Goal: Task Accomplishment & Management: Complete application form

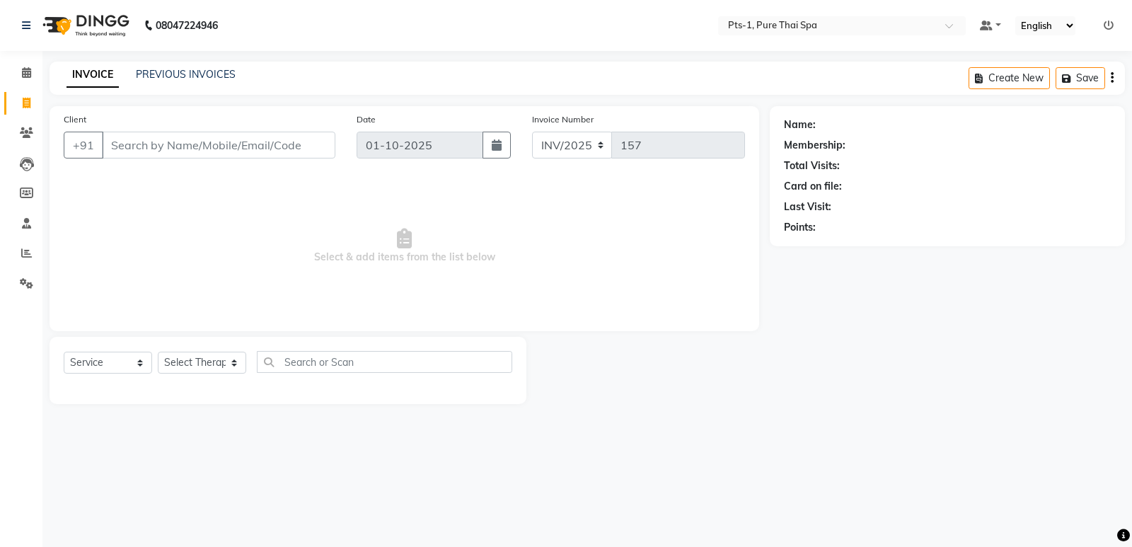
select select "service"
click at [161, 77] on link "PREVIOUS INVOICES" at bounding box center [186, 74] width 100 height 13
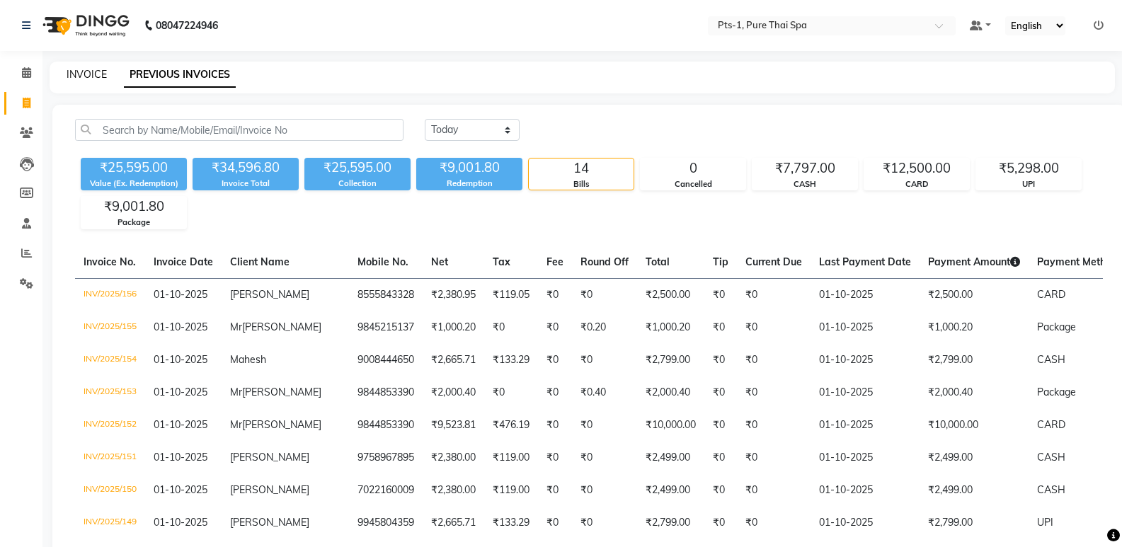
click at [72, 70] on link "INVOICE" at bounding box center [87, 74] width 40 height 13
select select "service"
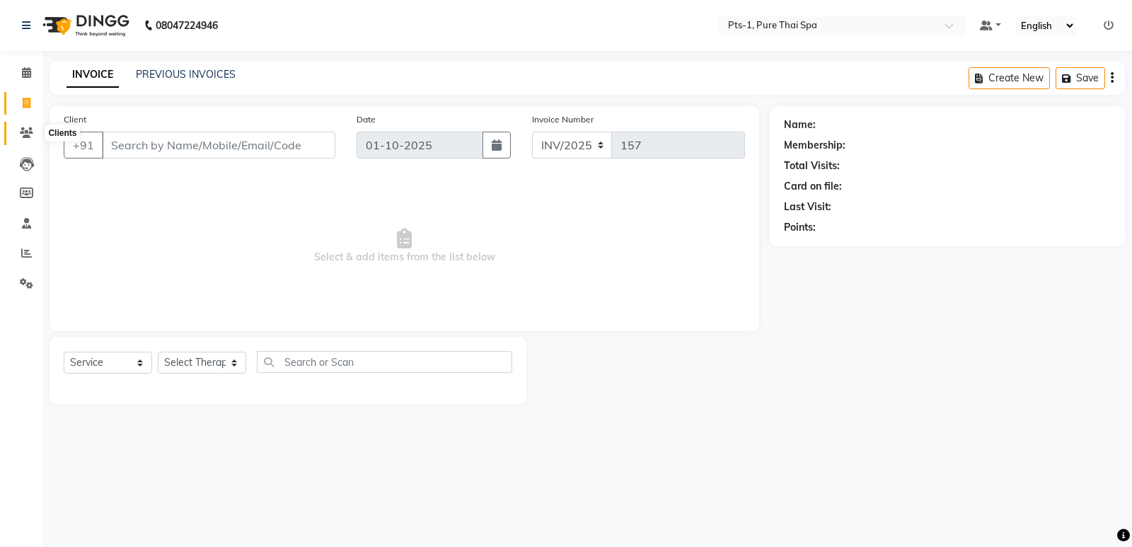
click at [30, 134] on icon at bounding box center [26, 132] width 13 height 11
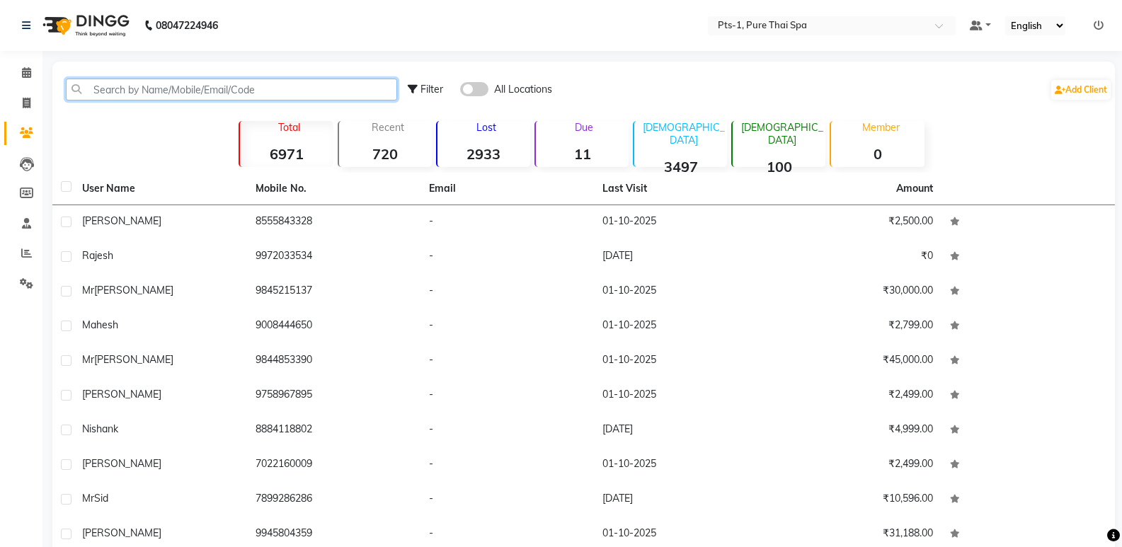
click at [151, 88] on input "text" at bounding box center [231, 90] width 331 height 22
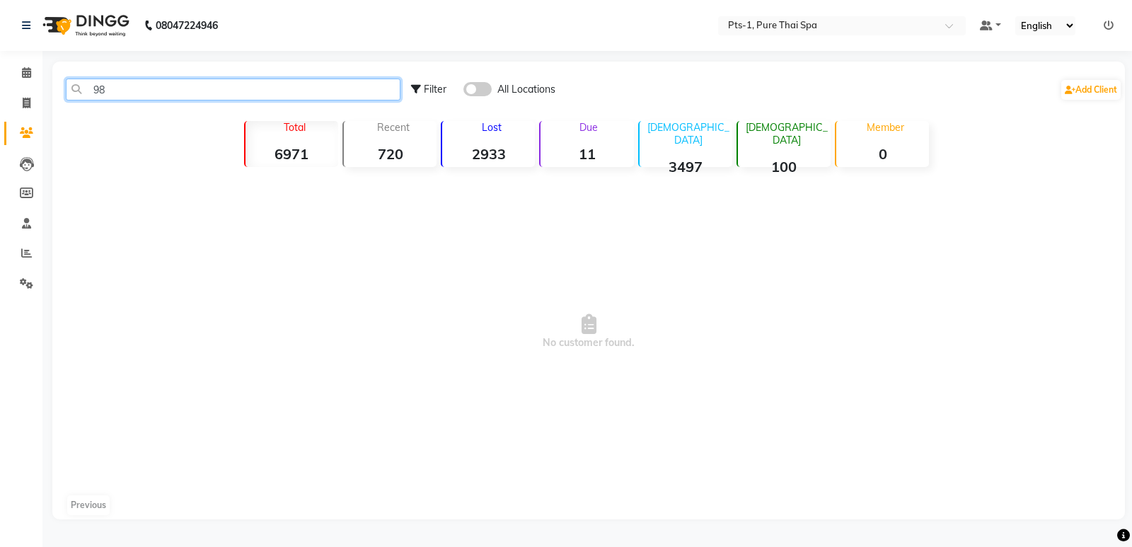
type input "9"
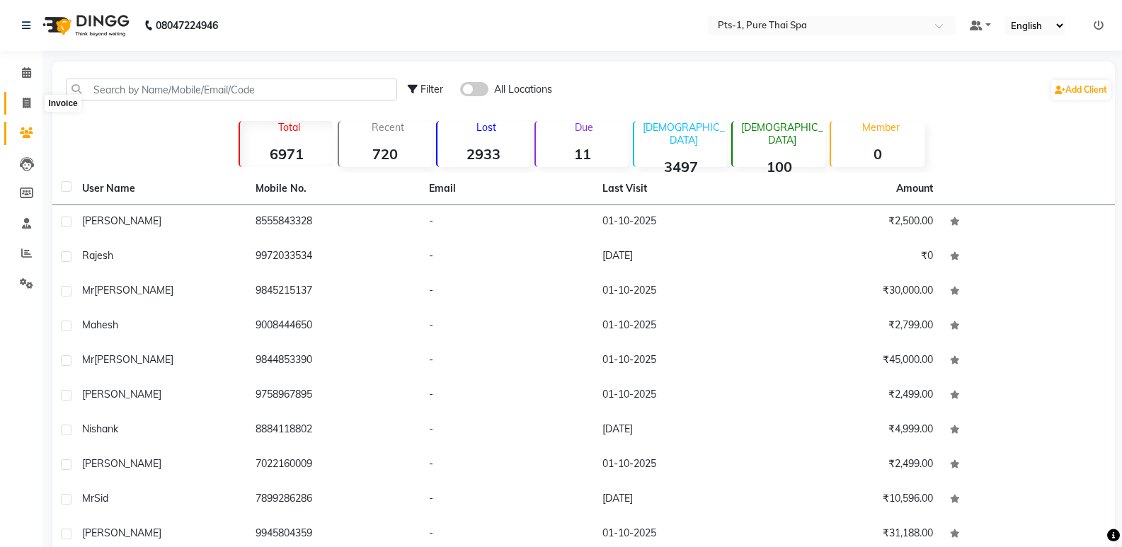
click at [17, 104] on span at bounding box center [26, 104] width 25 height 16
select select "service"
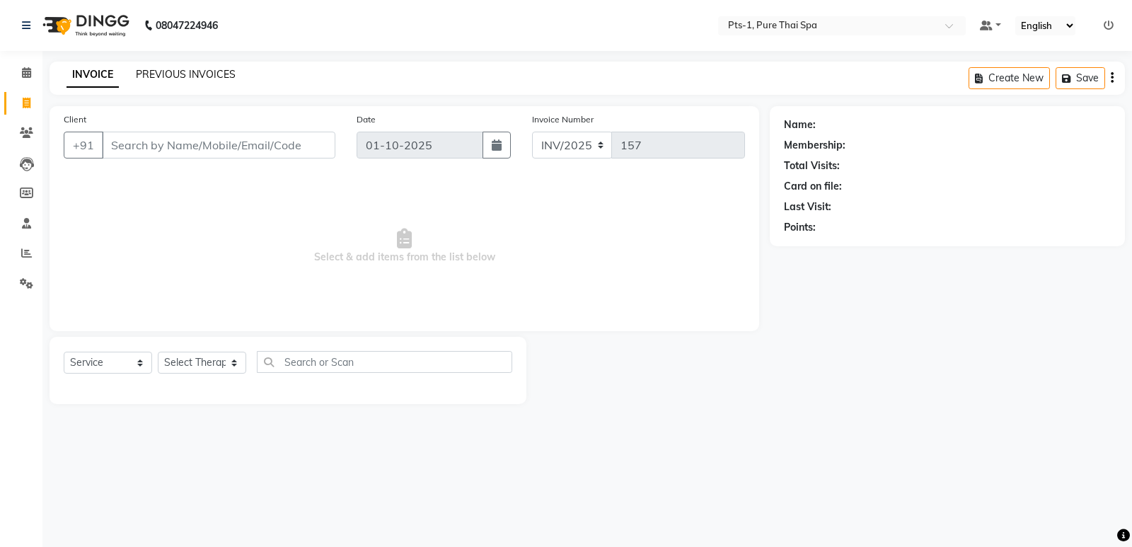
click at [175, 71] on link "PREVIOUS INVOICES" at bounding box center [186, 74] width 100 height 13
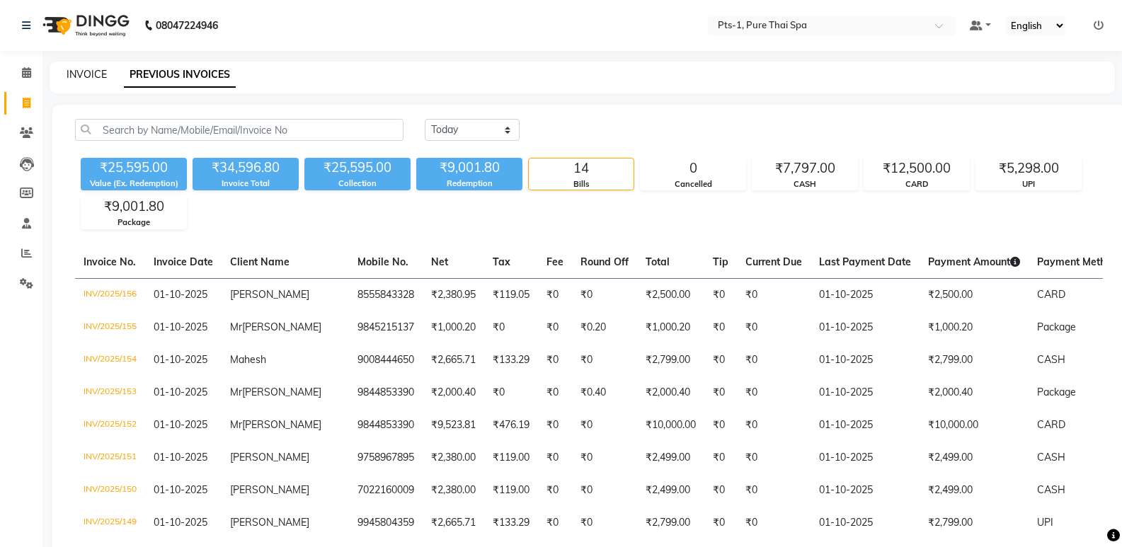
click at [84, 74] on link "INVOICE" at bounding box center [87, 74] width 40 height 13
select select "service"
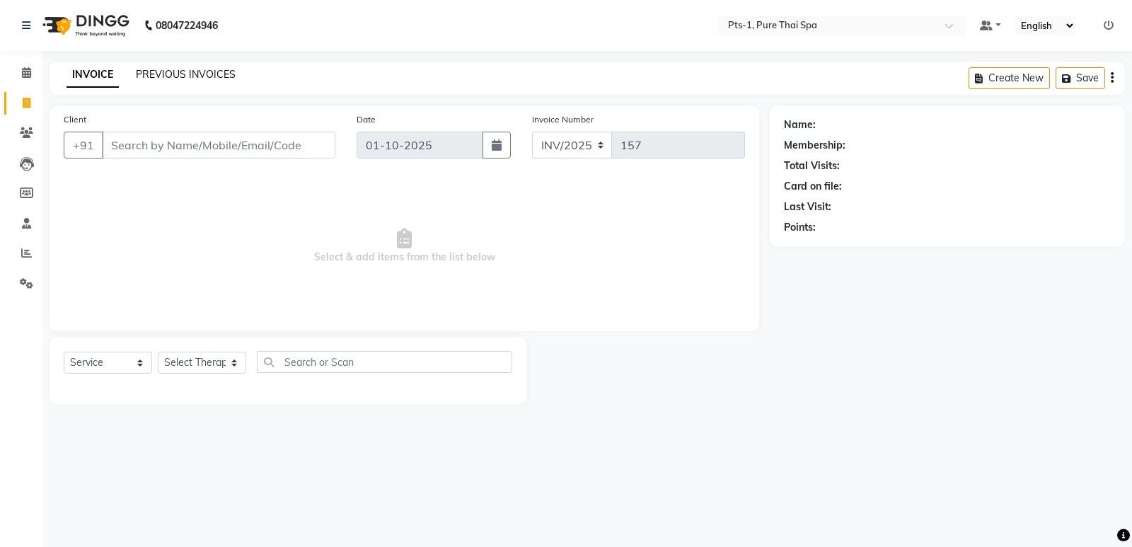
click at [163, 72] on link "PREVIOUS INVOICES" at bounding box center [186, 74] width 100 height 13
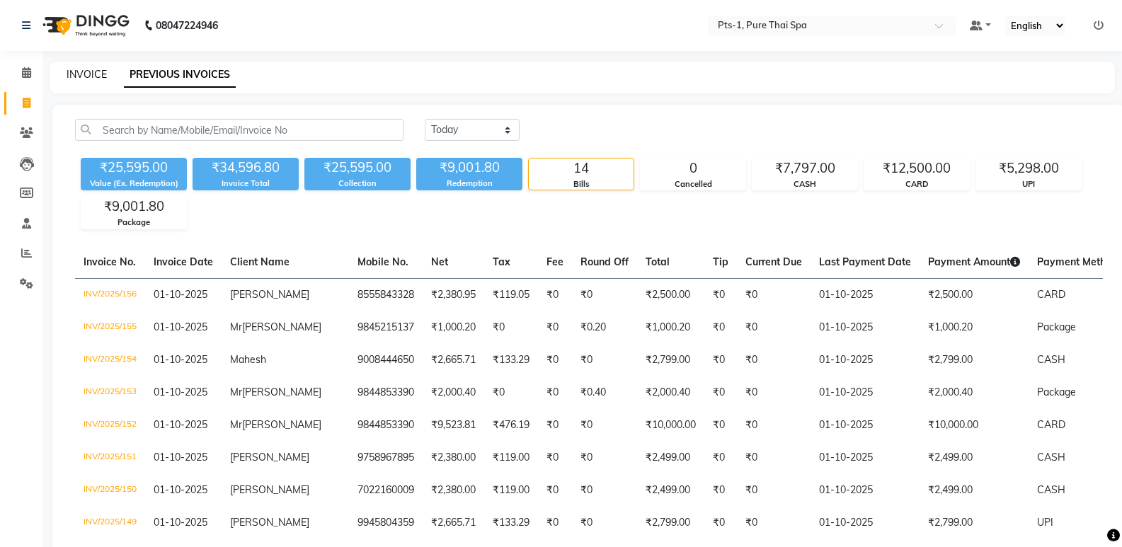
click at [97, 76] on link "INVOICE" at bounding box center [87, 74] width 40 height 13
select select "service"
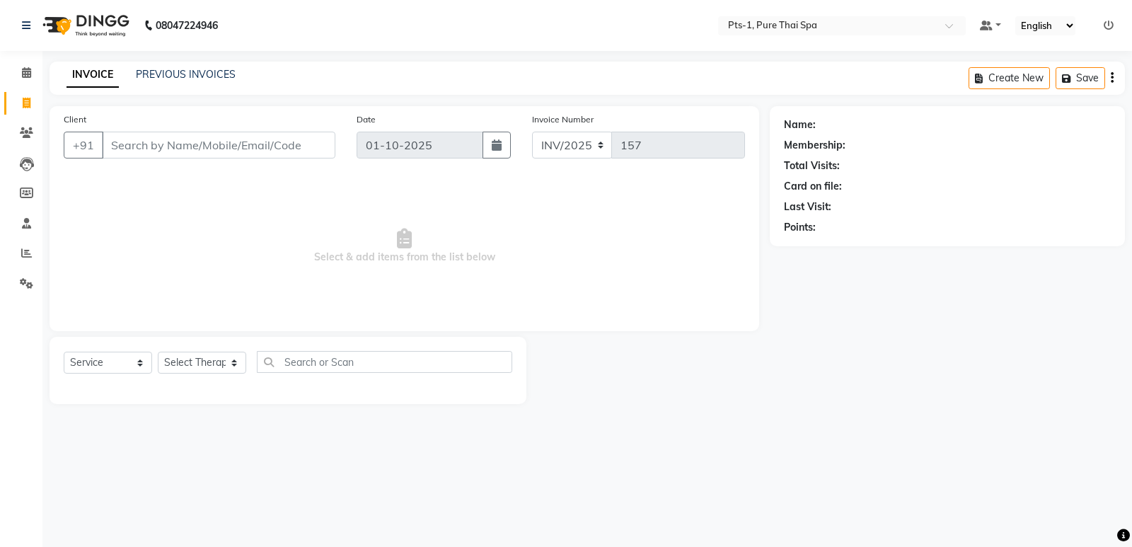
click at [190, 134] on input "Client" at bounding box center [219, 145] width 234 height 27
click at [113, 151] on input "Client" at bounding box center [219, 145] width 234 height 27
click at [21, 130] on icon at bounding box center [26, 132] width 13 height 11
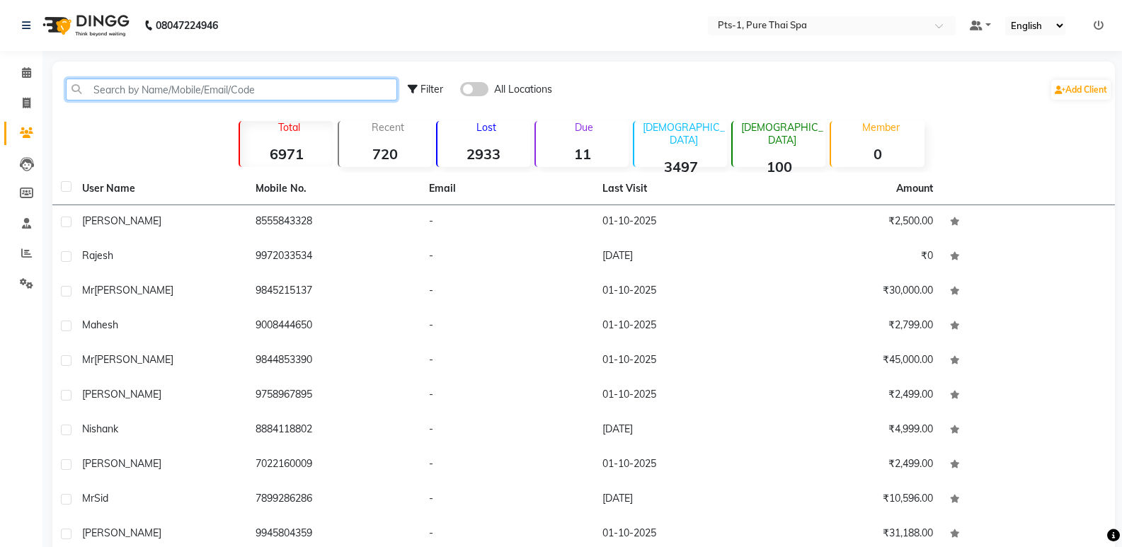
click at [135, 88] on input "text" at bounding box center [231, 90] width 331 height 22
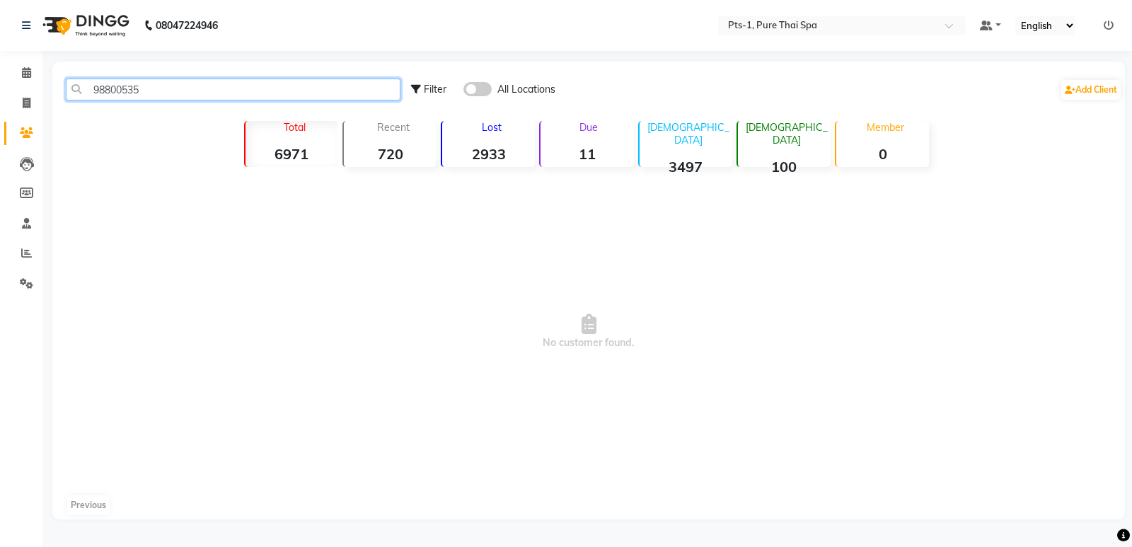
click at [115, 91] on input "98800535" at bounding box center [233, 90] width 335 height 22
click at [163, 86] on input "98800535" at bounding box center [233, 90] width 335 height 22
drag, startPoint x: 163, startPoint y: 98, endPoint x: 69, endPoint y: 107, distance: 94.5
click at [69, 107] on div "98800535 Filter All Locations Add Client" at bounding box center [588, 89] width 1067 height 45
type input "98800535"
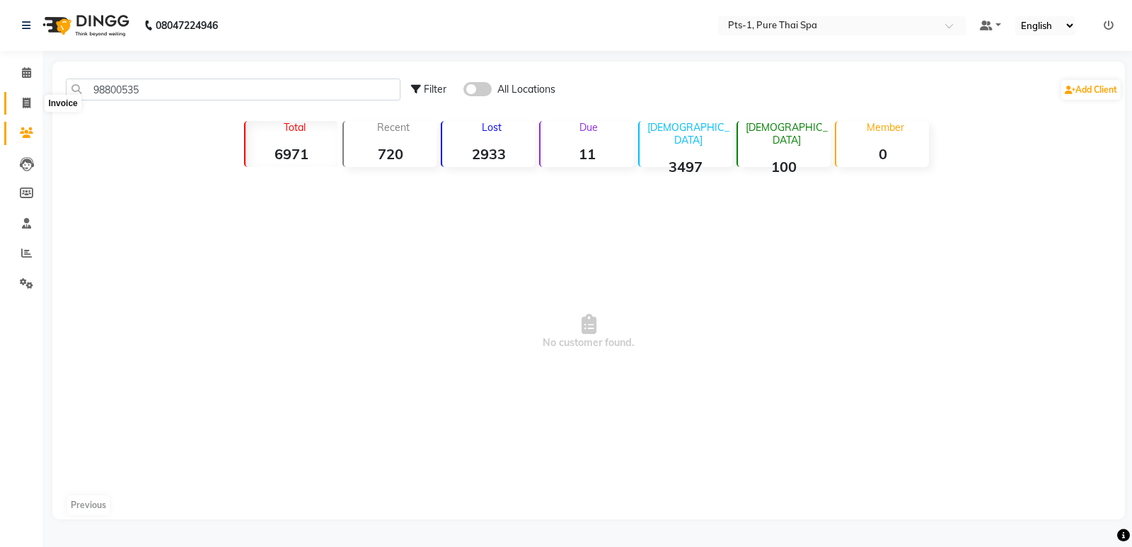
click at [31, 105] on span at bounding box center [26, 104] width 25 height 16
select select "service"
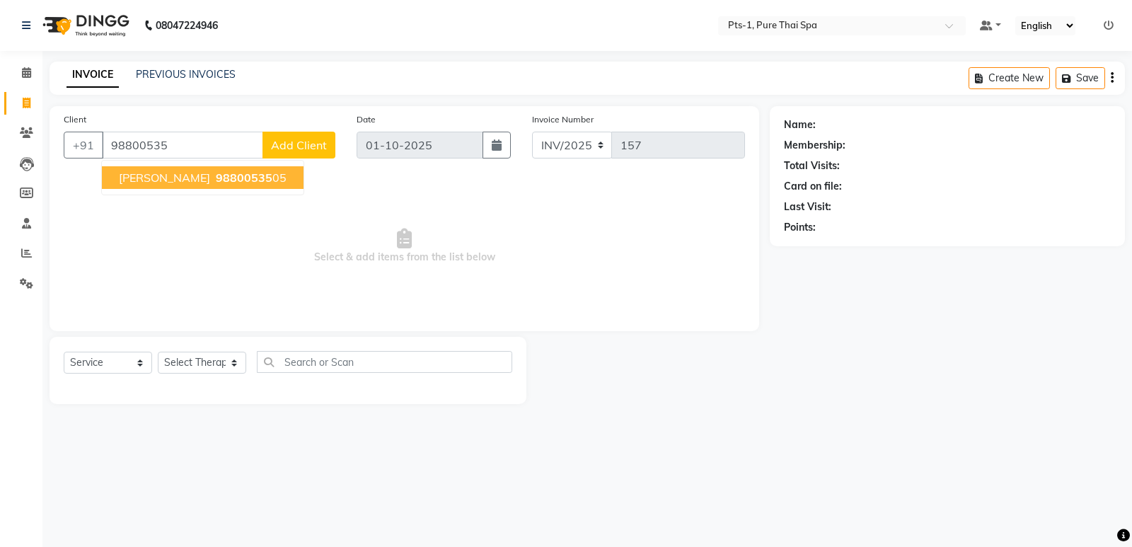
click at [216, 176] on span "98800535" at bounding box center [244, 178] width 57 height 14
type input "9880053505"
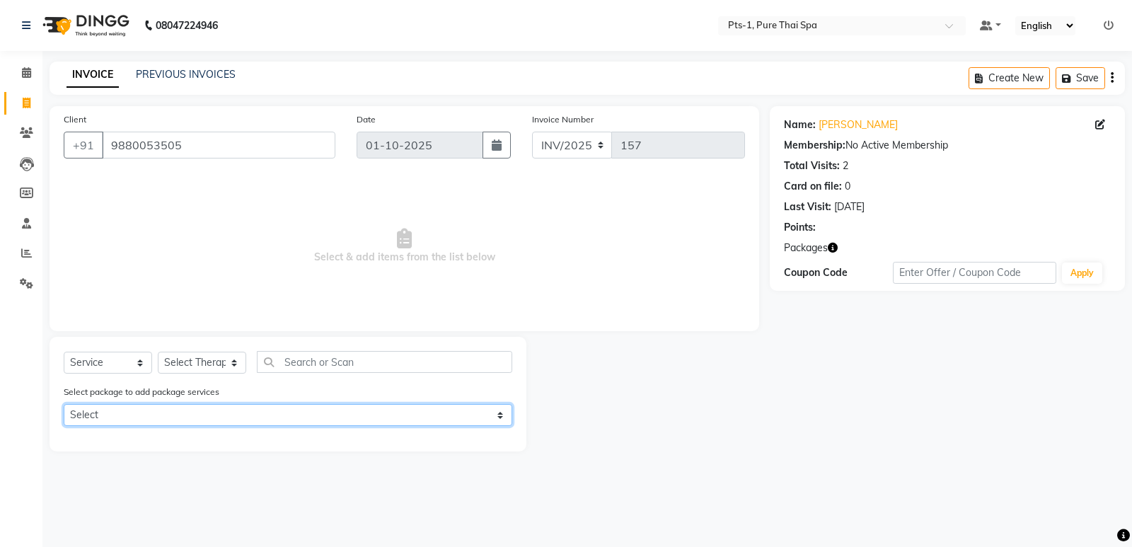
click at [205, 411] on select "Select PTS PACKAGE (10K) 10 SERVICES" at bounding box center [288, 415] width 449 height 22
select select "1: Object"
click at [64, 404] on select "Select PTS PACKAGE (10K) 10 SERVICES" at bounding box center [288, 415] width 449 height 22
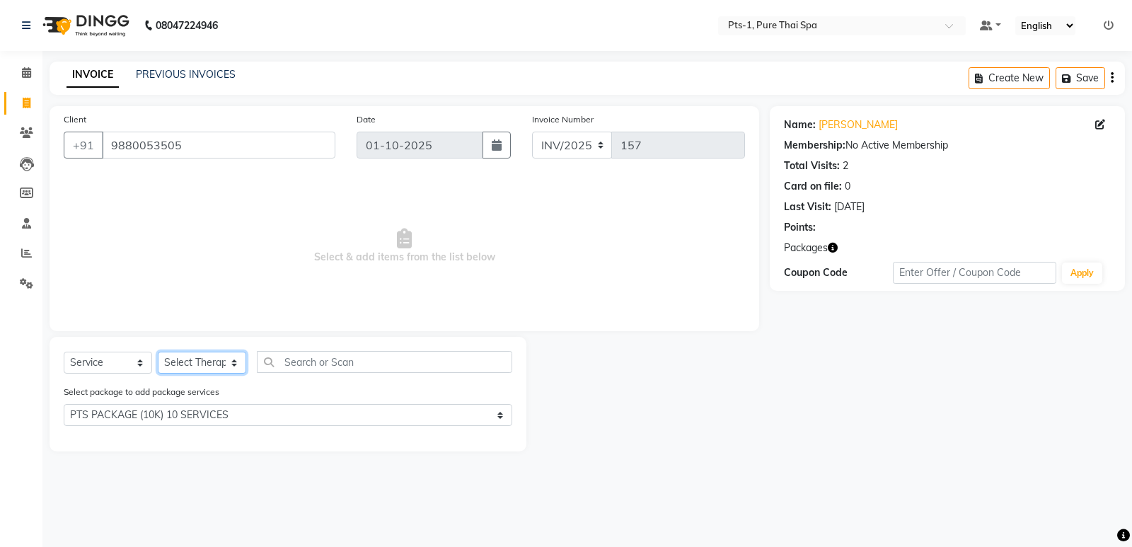
click at [190, 368] on select "Select Therapist [PERSON_NAME] anyone [PERSON_NAME] Jeje [PERSON_NAME] [PERSON_…" at bounding box center [202, 363] width 88 height 22
click at [526, 272] on span "Select & add items from the list below" at bounding box center [405, 247] width 682 height 142
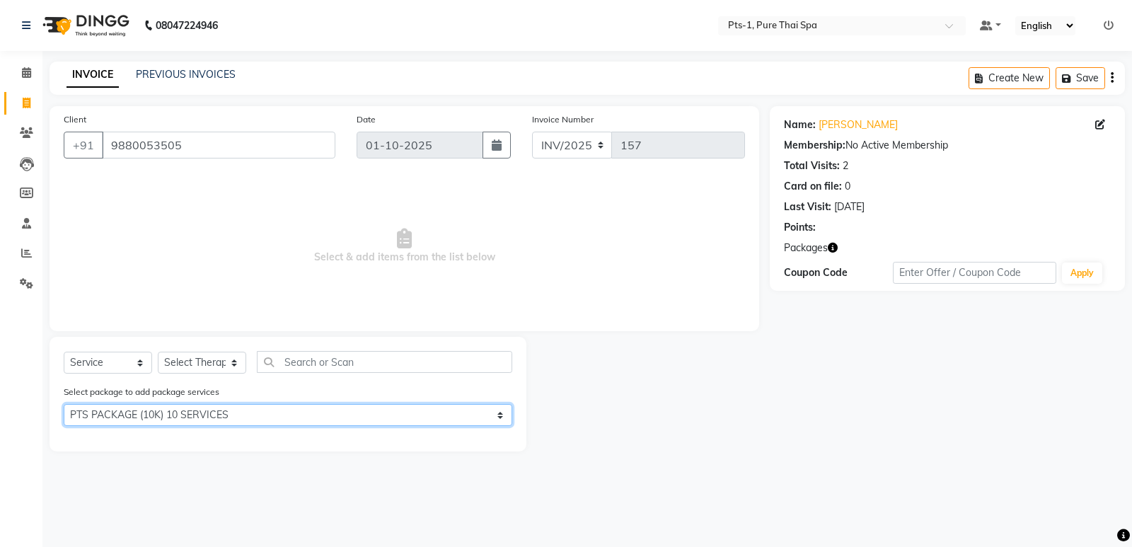
click at [216, 418] on select "Select PTS PACKAGE (10K) 10 SERVICES" at bounding box center [288, 415] width 449 height 22
click at [64, 404] on select "Select PTS PACKAGE (10K) 10 SERVICES" at bounding box center [288, 415] width 449 height 22
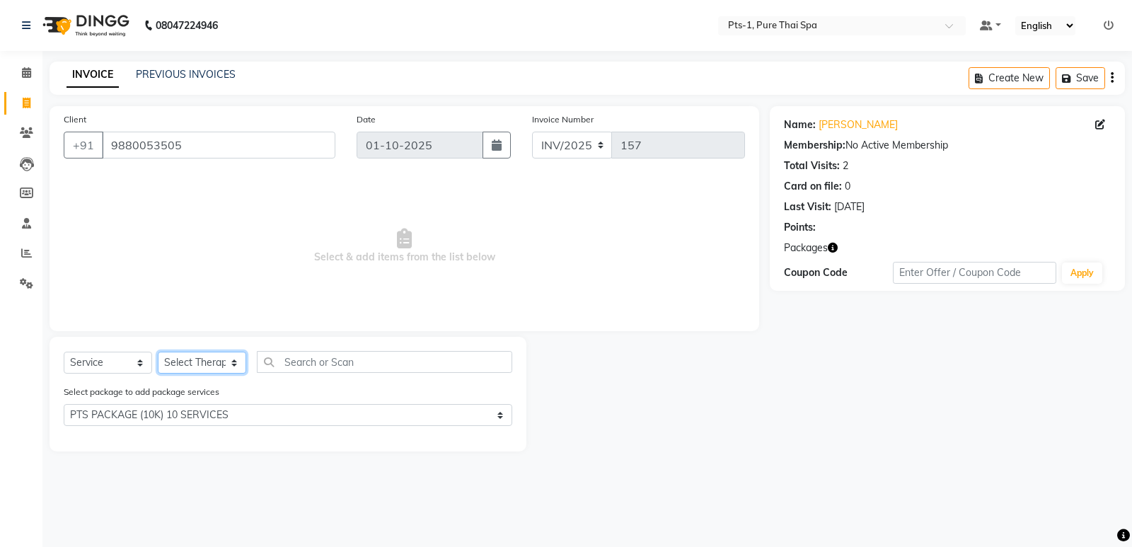
click at [193, 366] on select "Select Therapist [PERSON_NAME] anyone [PERSON_NAME] Jeje [PERSON_NAME] [PERSON_…" at bounding box center [202, 363] width 88 height 22
select select "85045"
click at [158, 352] on select "Select Therapist [PERSON_NAME] anyone [PERSON_NAME] Jeje [PERSON_NAME] [PERSON_…" at bounding box center [202, 363] width 88 height 22
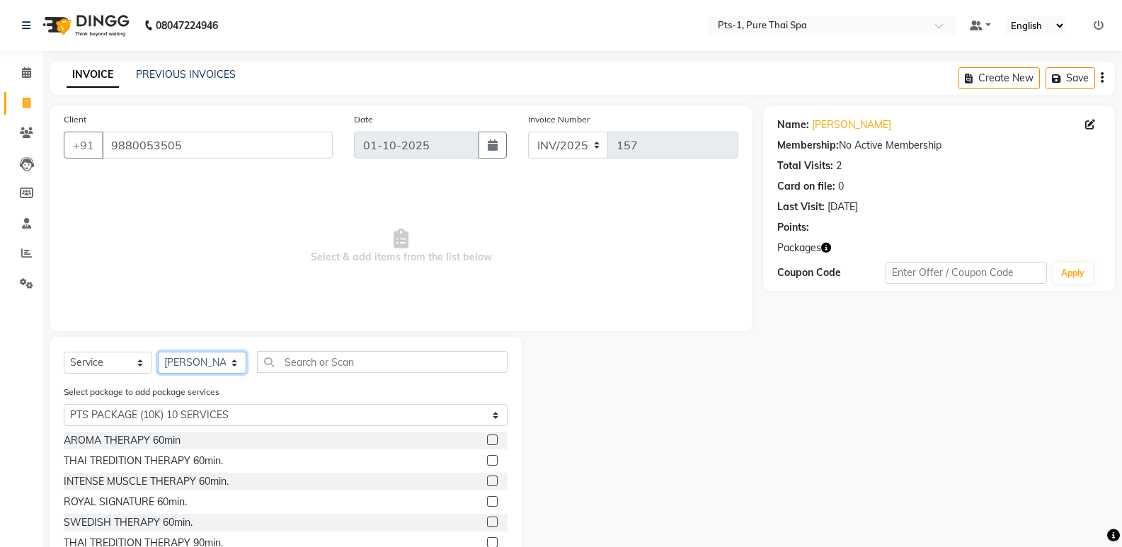
scroll to position [64, 0]
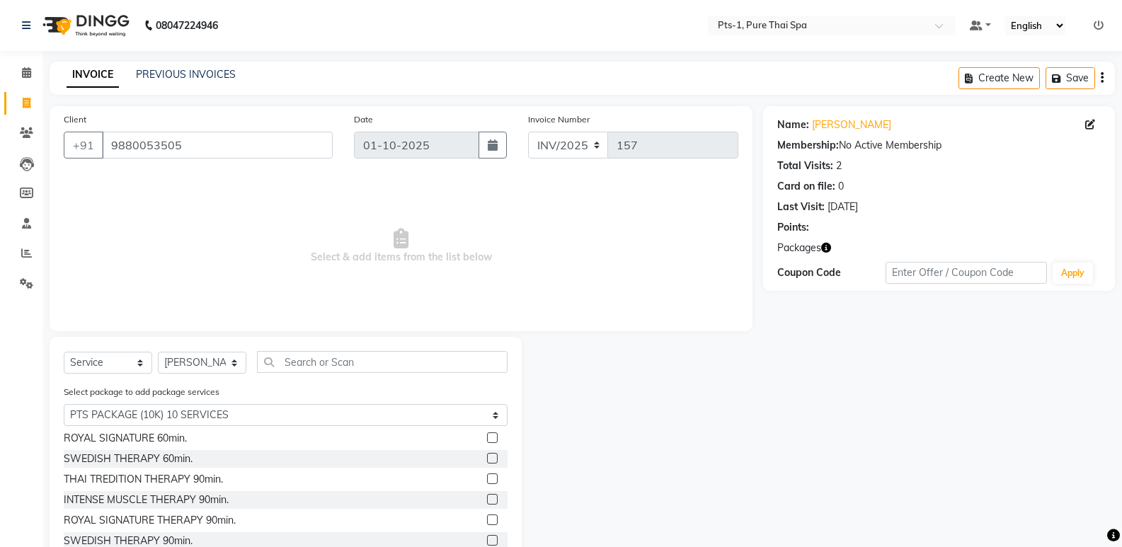
click at [487, 498] on label at bounding box center [492, 499] width 11 height 11
click at [487, 498] on input "checkbox" at bounding box center [491, 499] width 9 height 9
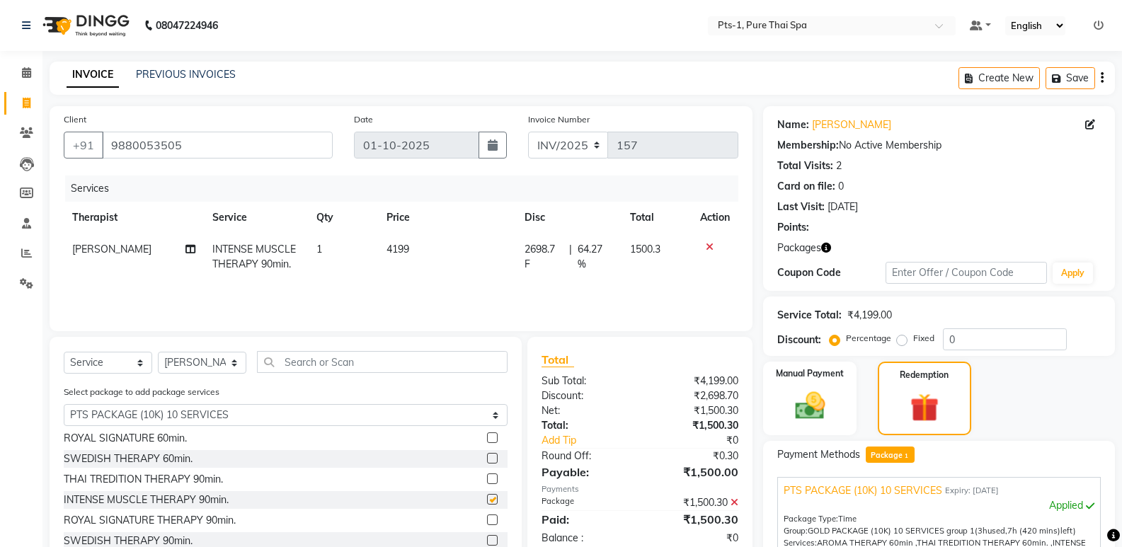
checkbox input "false"
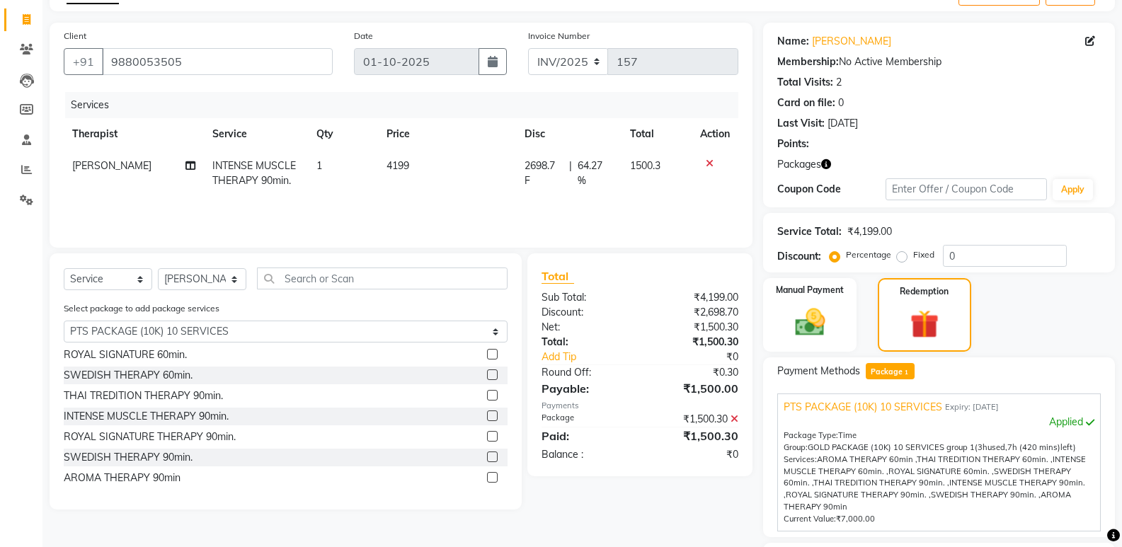
scroll to position [142, 0]
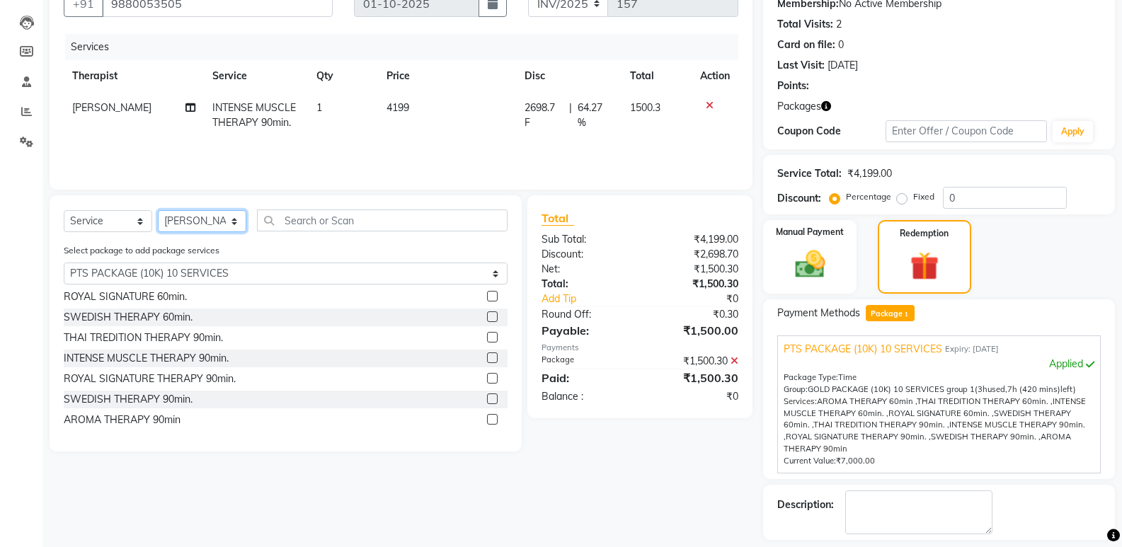
click at [200, 222] on select "Select Therapist [PERSON_NAME] anyone [PERSON_NAME] Jeje [PERSON_NAME] [PERSON_…" at bounding box center [202, 221] width 88 height 22
select select "91269"
click at [158, 210] on select "Select Therapist [PERSON_NAME] anyone [PERSON_NAME] Jeje [PERSON_NAME] [PERSON_…" at bounding box center [202, 221] width 88 height 22
click at [487, 358] on label at bounding box center [492, 357] width 11 height 11
click at [487, 358] on input "checkbox" at bounding box center [491, 358] width 9 height 9
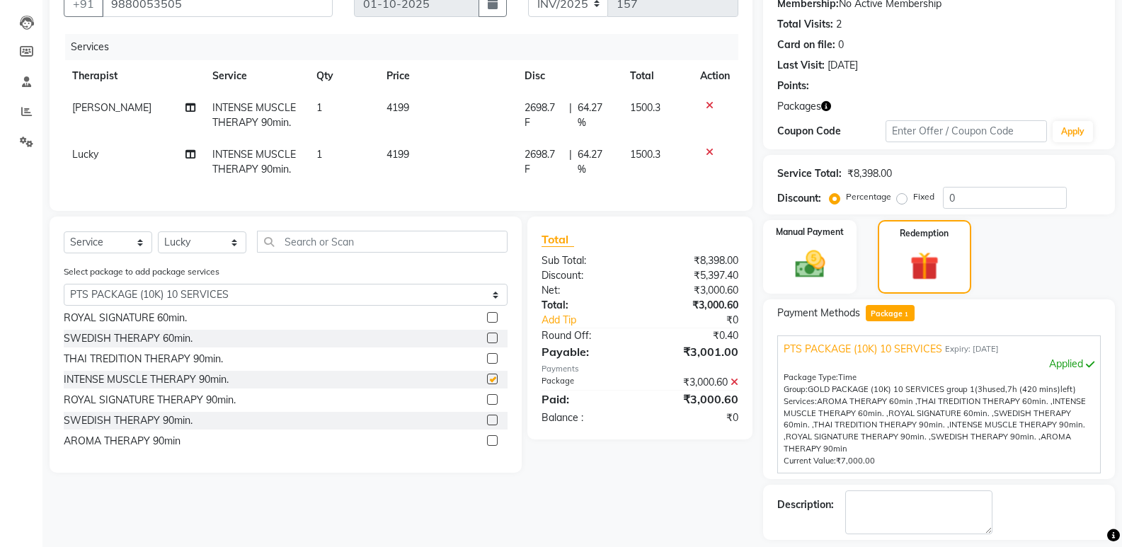
checkbox input "false"
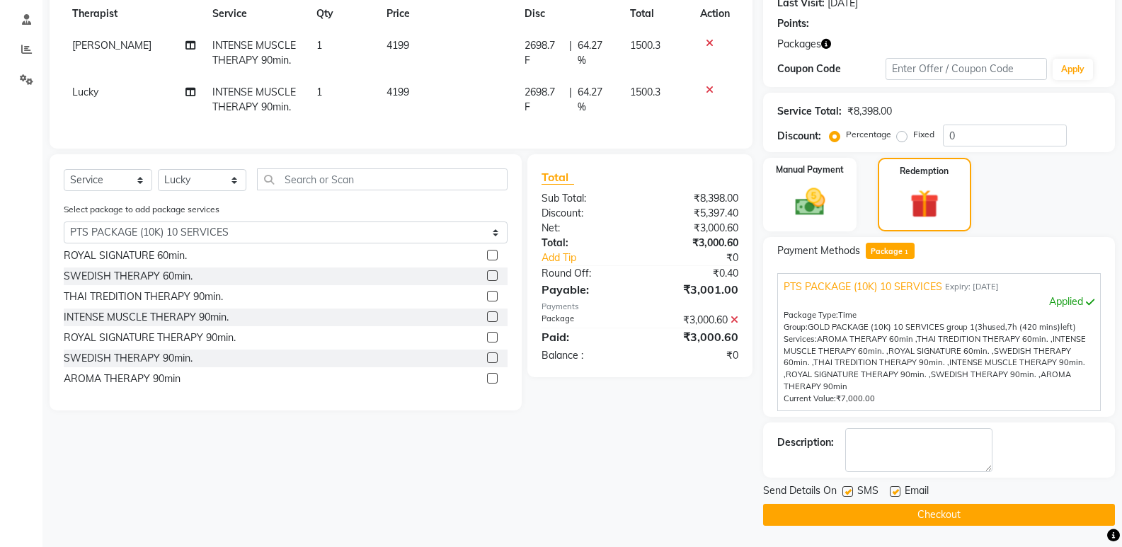
drag, startPoint x: 844, startPoint y: 491, endPoint x: 851, endPoint y: 488, distance: 8.6
click at [843, 491] on label at bounding box center [847, 491] width 11 height 11
click at [843, 491] on input "checkbox" at bounding box center [846, 492] width 9 height 9
checkbox input "false"
drag, startPoint x: 898, startPoint y: 495, endPoint x: 897, endPoint y: 487, distance: 7.8
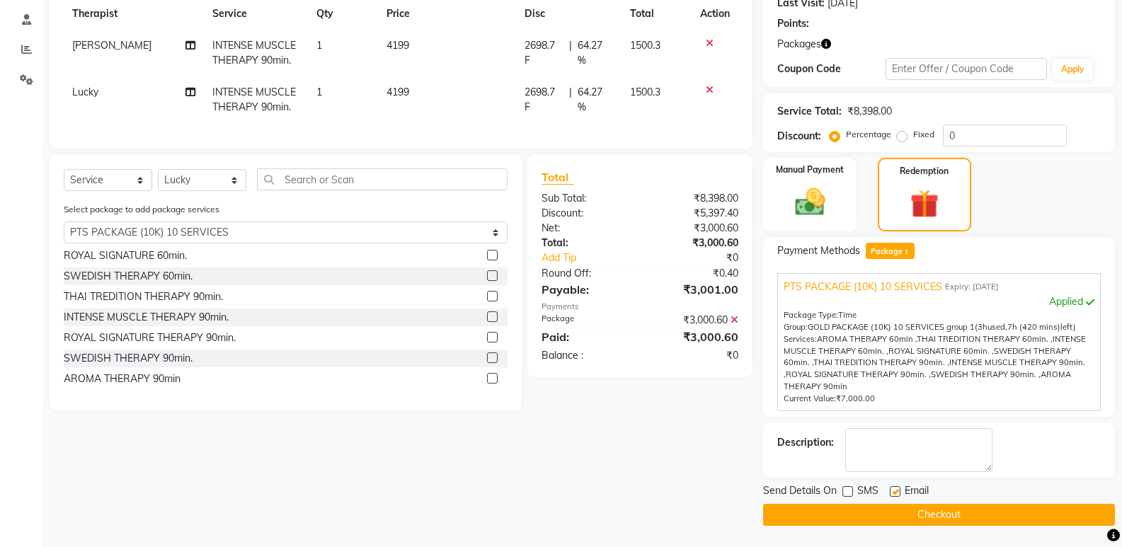
click at [897, 495] on label at bounding box center [895, 491] width 11 height 11
click at [897, 495] on input "checkbox" at bounding box center [894, 492] width 9 height 9
checkbox input "false"
click at [894, 458] on textarea at bounding box center [918, 450] width 147 height 44
type textarea "pts-3-412"
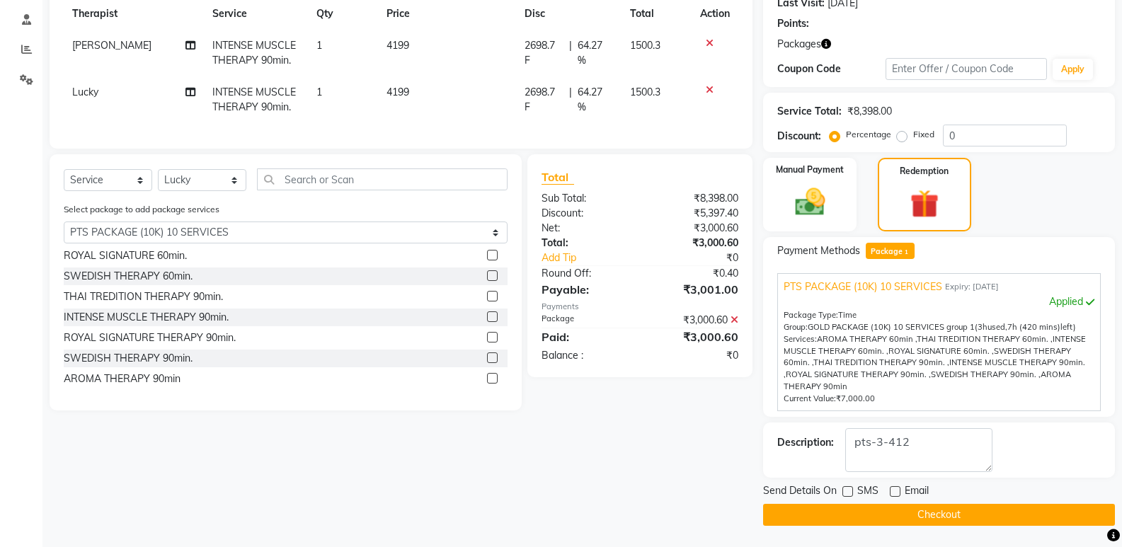
click at [888, 520] on button "Checkout" at bounding box center [939, 515] width 352 height 22
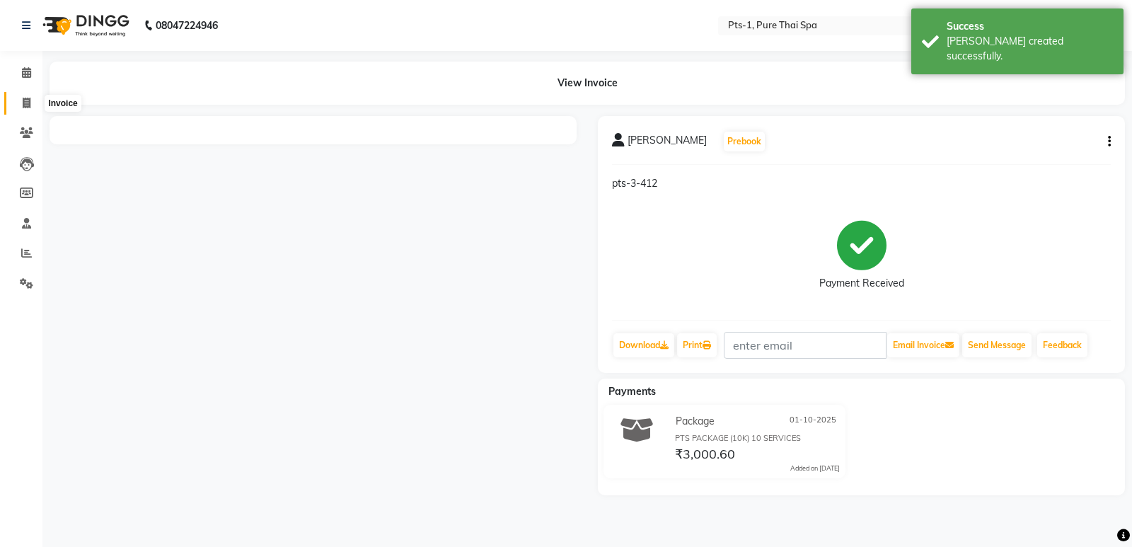
click at [30, 104] on icon at bounding box center [27, 103] width 8 height 11
select select "service"
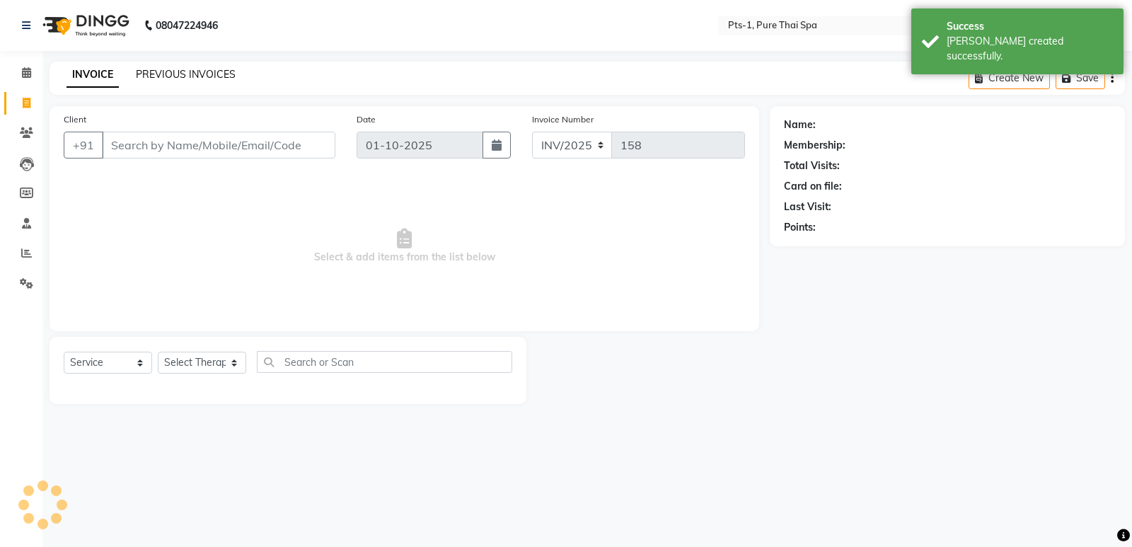
click at [161, 75] on link "PREVIOUS INVOICES" at bounding box center [186, 74] width 100 height 13
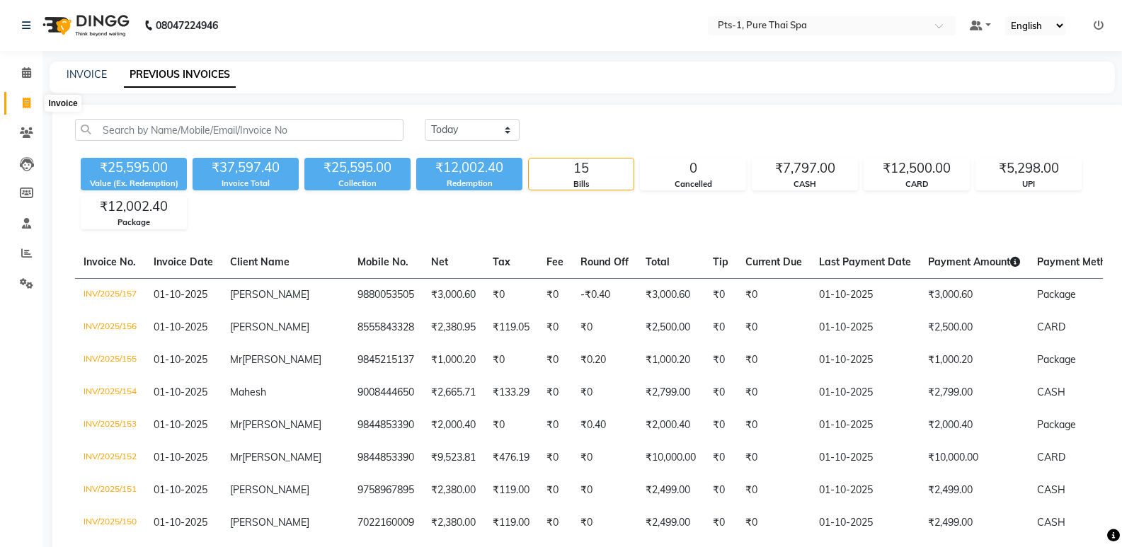
click at [23, 101] on icon at bounding box center [27, 103] width 8 height 11
select select "service"
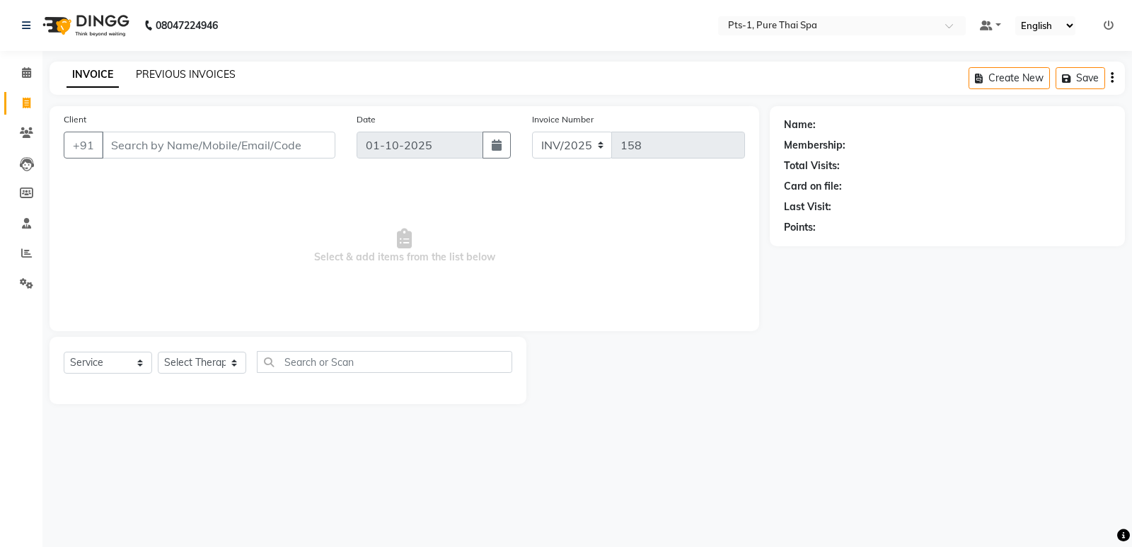
click at [140, 74] on link "PREVIOUS INVOICES" at bounding box center [186, 74] width 100 height 13
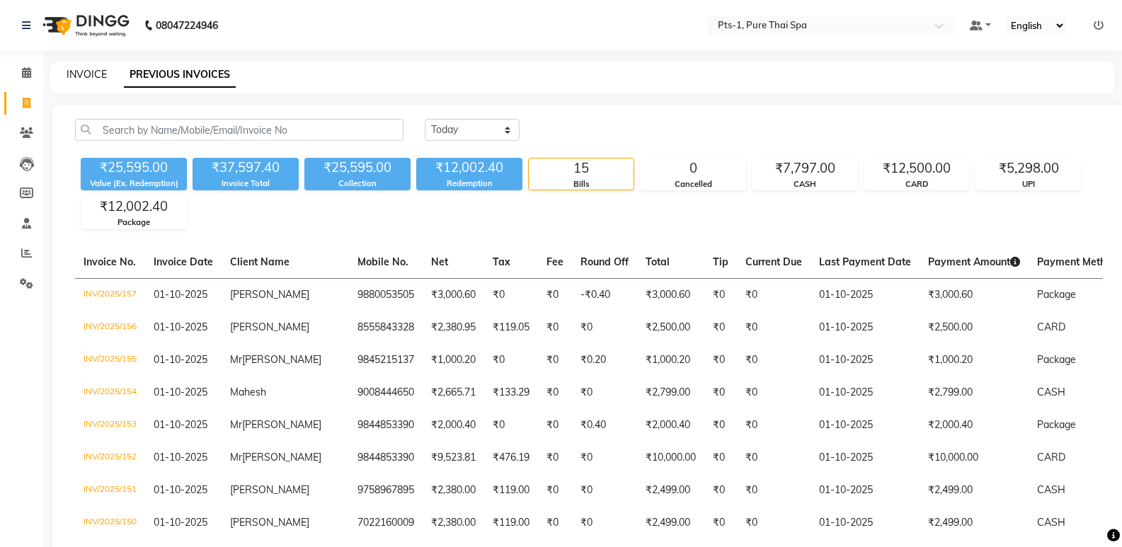
click at [78, 73] on link "INVOICE" at bounding box center [87, 74] width 40 height 13
select select "service"
